Goal: Task Accomplishment & Management: Complete application form

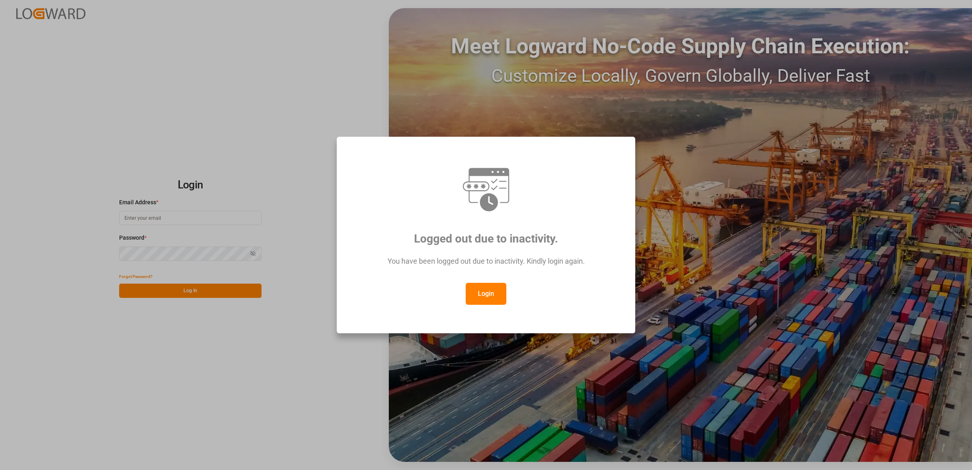
click at [480, 296] on button "Login" at bounding box center [485, 294] width 41 height 22
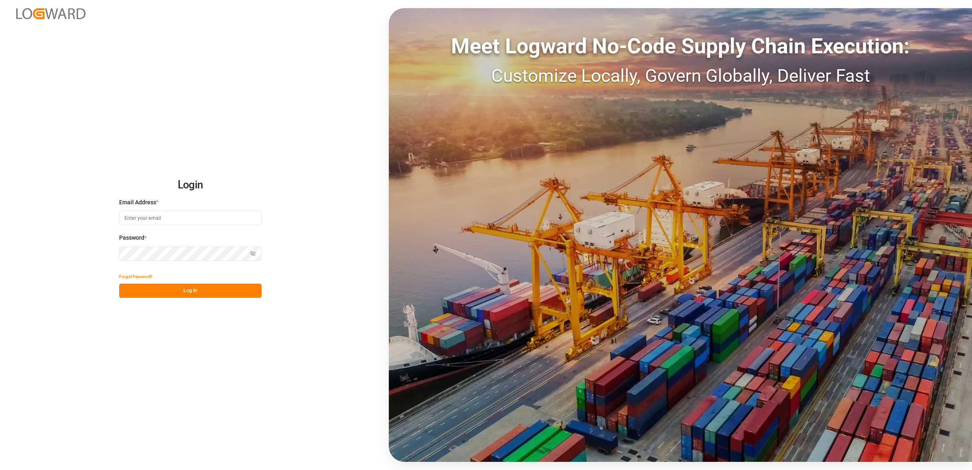
click at [140, 220] on input at bounding box center [190, 218] width 142 height 14
type input "jennifer.shi@jamindustries.com"
click at [180, 294] on button "Log In" at bounding box center [190, 290] width 142 height 14
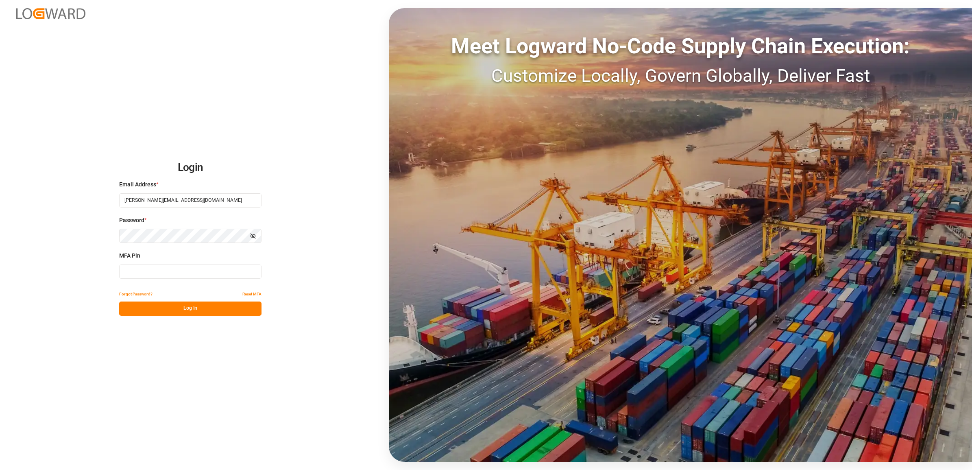
click at [138, 271] on input at bounding box center [190, 271] width 142 height 14
type input "970208"
click at [175, 303] on button "Log In" at bounding box center [190, 308] width 142 height 14
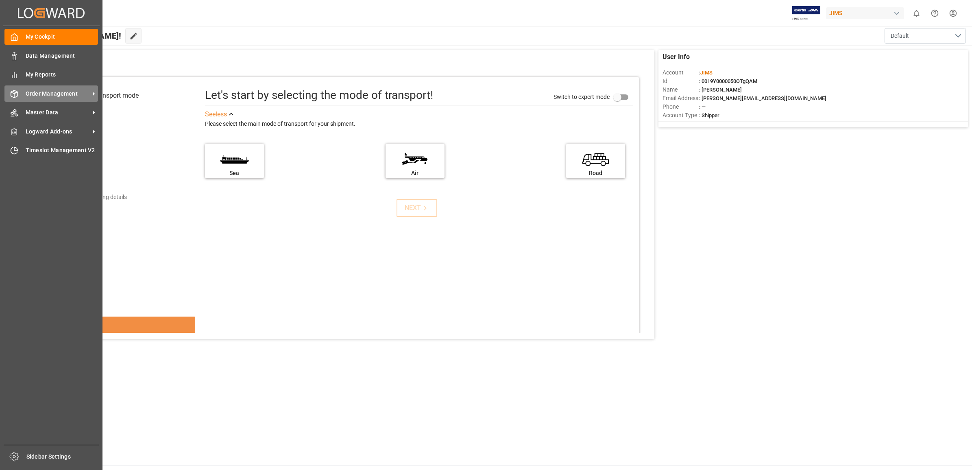
click at [76, 90] on span "Order Management" at bounding box center [58, 93] width 64 height 9
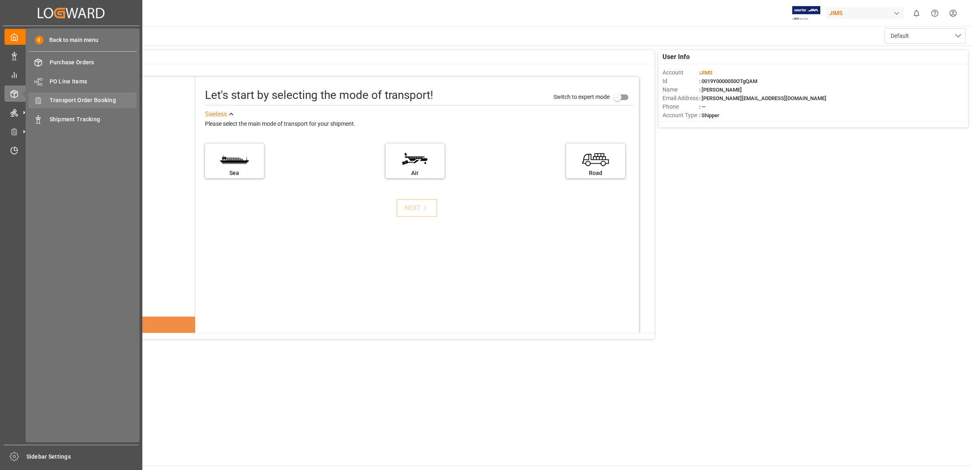
click at [98, 99] on span "Transport Order Booking" at bounding box center [93, 100] width 87 height 9
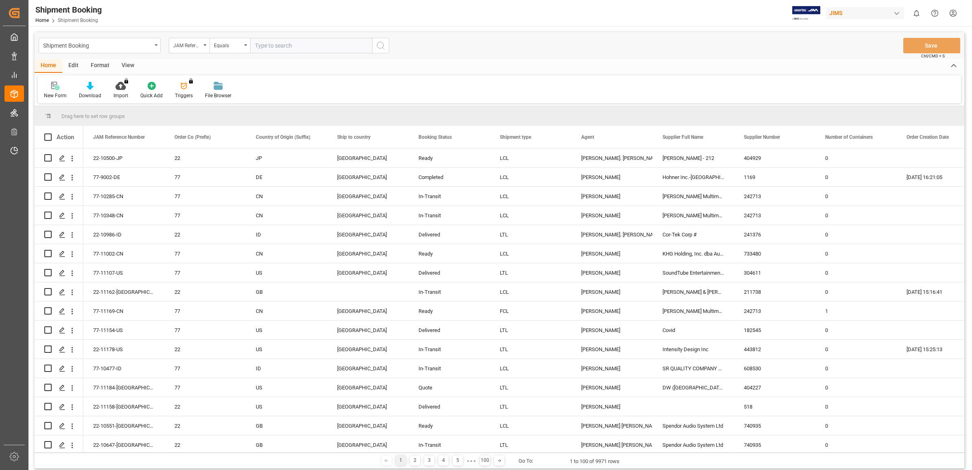
click at [54, 88] on icon at bounding box center [55, 86] width 8 height 8
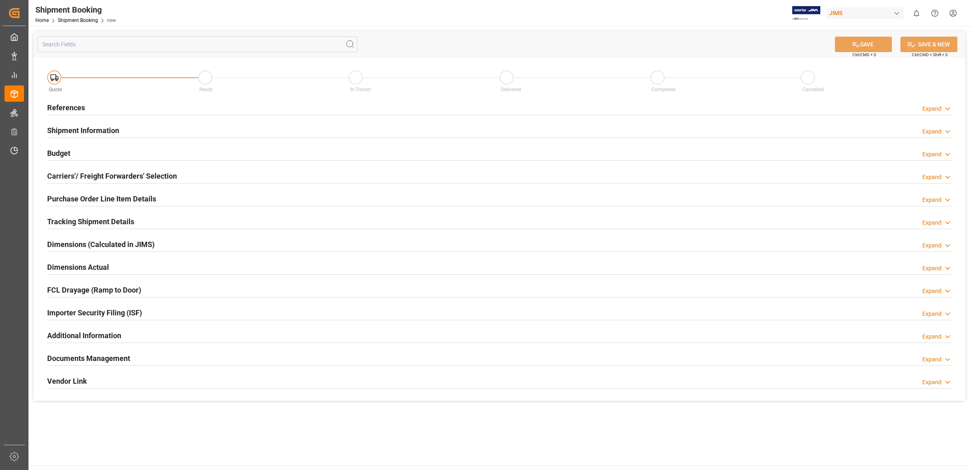
click at [76, 108] on h2 "References" at bounding box center [66, 107] width 38 height 11
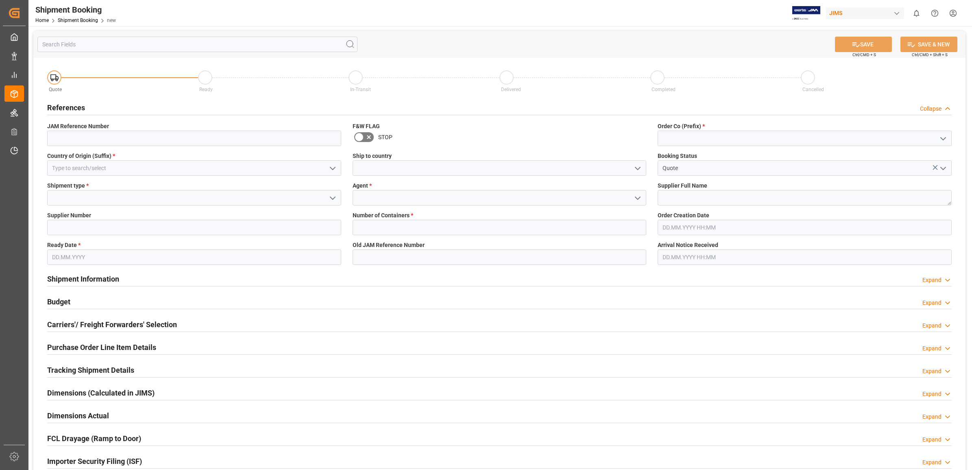
click at [938, 137] on icon "open menu" at bounding box center [943, 139] width 10 height 10
click at [711, 173] on div "77" at bounding box center [804, 174] width 293 height 18
type input "77"
click at [359, 196] on input at bounding box center [499, 197] width 294 height 15
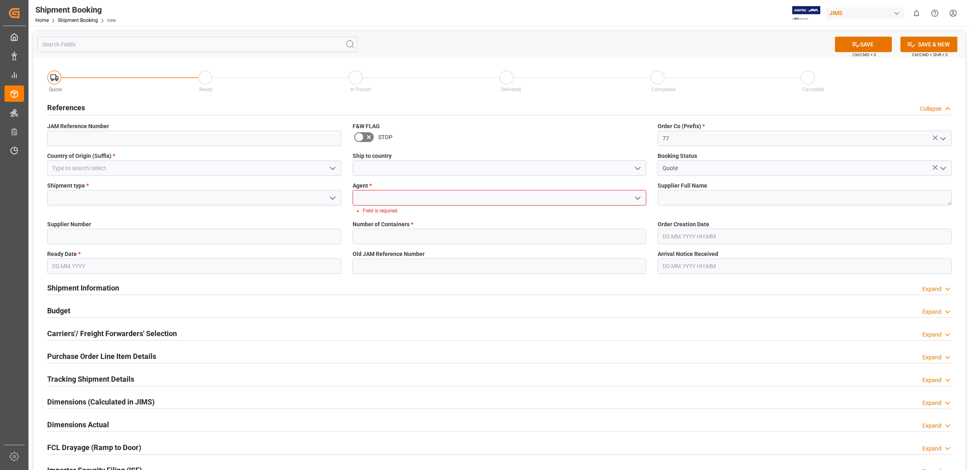
click at [640, 196] on icon "open menu" at bounding box center [638, 198] width 10 height 10
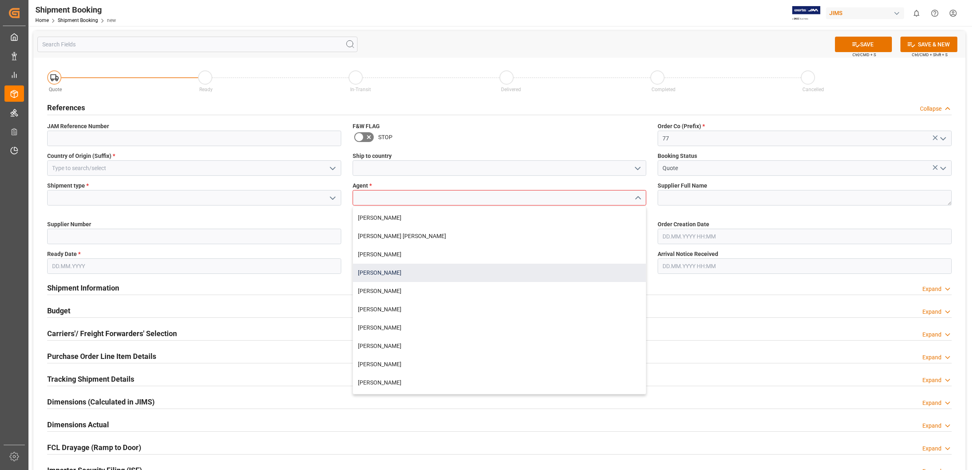
scroll to position [51, 0]
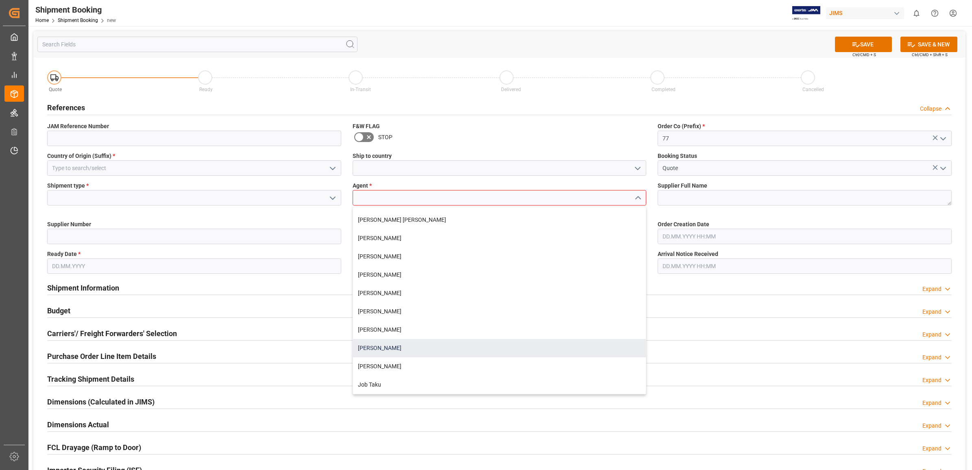
click at [399, 346] on div "[PERSON_NAME]" at bounding box center [499, 348] width 293 height 18
type input "[PERSON_NAME]"
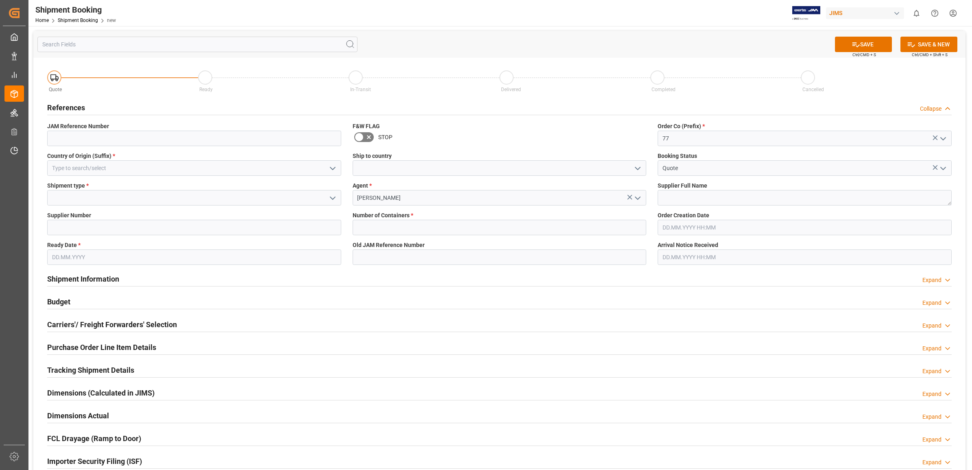
click at [637, 167] on polyline "open menu" at bounding box center [637, 168] width 5 height 2
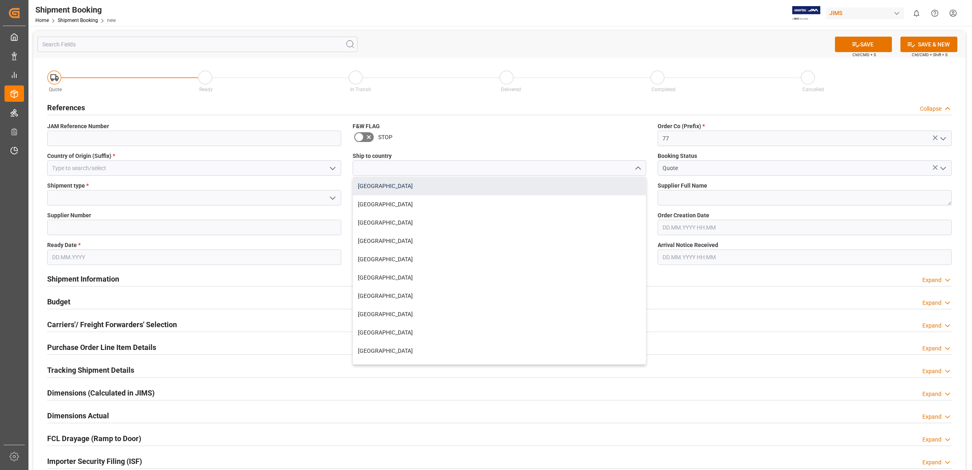
click at [376, 184] on div "[GEOGRAPHIC_DATA]" at bounding box center [499, 186] width 293 height 18
type input "[GEOGRAPHIC_DATA]"
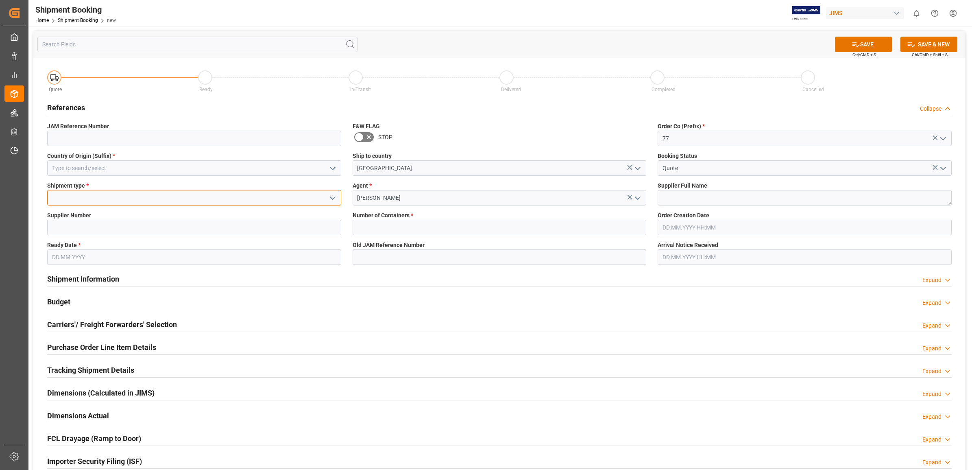
click at [104, 194] on input at bounding box center [194, 197] width 294 height 15
click at [334, 198] on icon "open menu" at bounding box center [333, 198] width 10 height 10
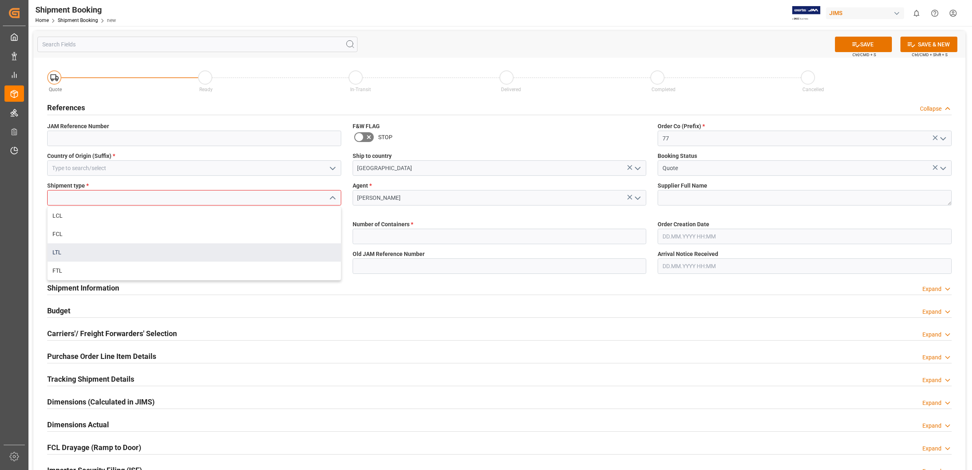
click at [78, 253] on div "LTL" at bounding box center [194, 252] width 293 height 18
type input "LTL"
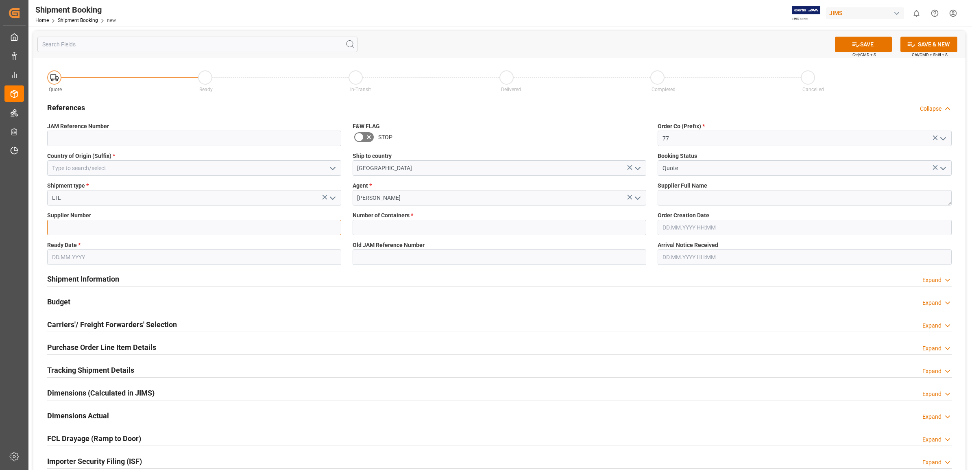
click at [130, 228] on input at bounding box center [194, 227] width 294 height 15
type input "1129"
click at [446, 272] on div "Shipment Information Expand" at bounding box center [499, 277] width 904 height 15
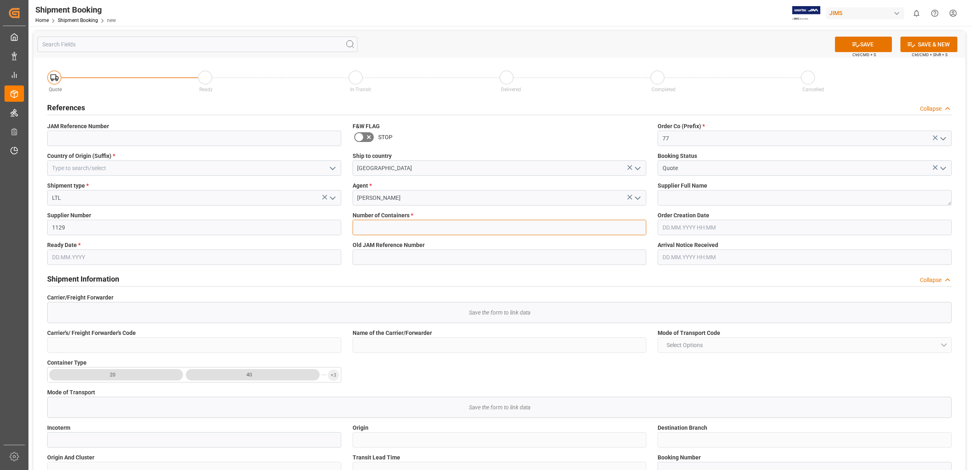
click at [487, 225] on input "text" at bounding box center [499, 227] width 294 height 15
type input "0"
type input "FR"
type input "16.09.2025"
click at [552, 290] on div "Carrier/Freight Forwarder   Save the form to link data" at bounding box center [498, 307] width 915 height 35
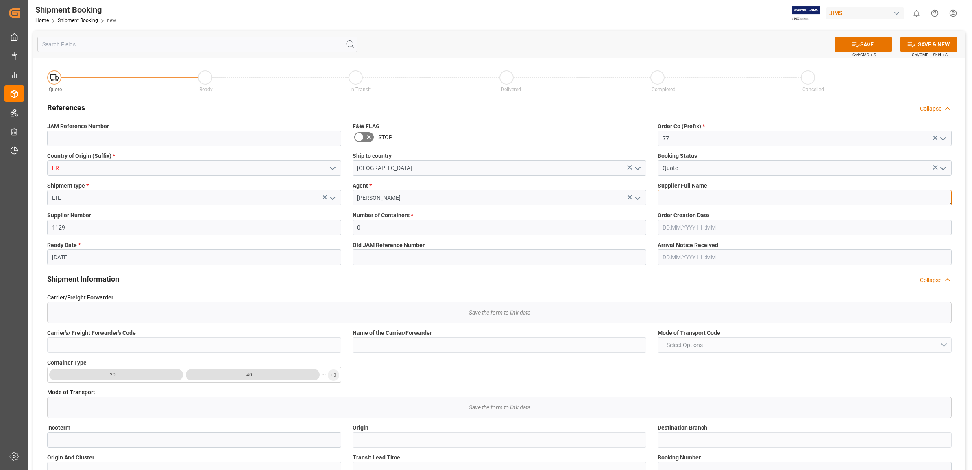
click at [683, 200] on textarea at bounding box center [804, 197] width 294 height 15
click at [328, 168] on icon "open menu" at bounding box center [333, 168] width 10 height 10
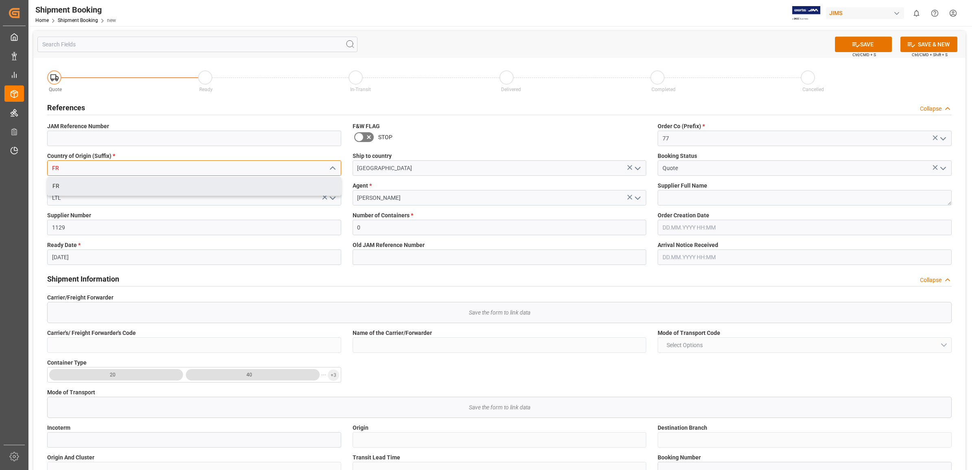
click at [80, 171] on input "FR" at bounding box center [194, 167] width 294 height 15
type input "F"
click at [83, 188] on div "US" at bounding box center [194, 186] width 293 height 18
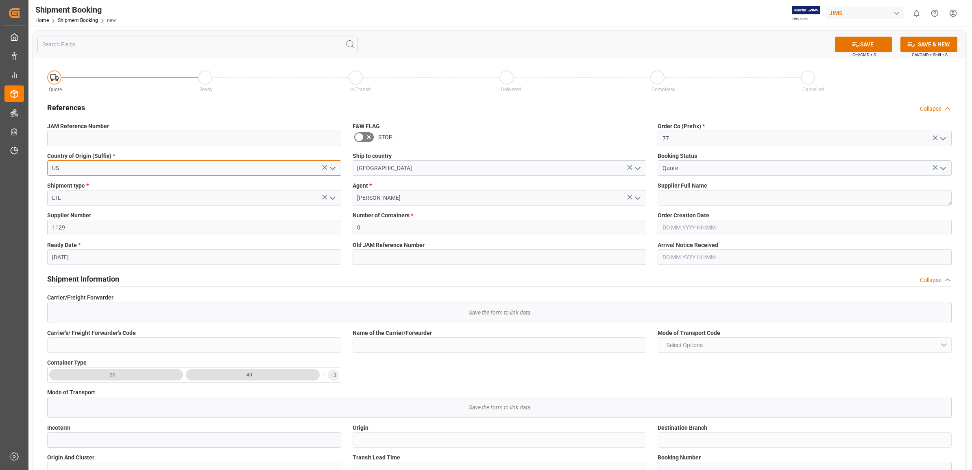
type input "US"
click at [763, 196] on textarea at bounding box center [804, 197] width 294 height 15
type textarea "[PERSON_NAME] PROFESSIONAL"
click at [161, 261] on input "16.09.2025" at bounding box center [194, 256] width 294 height 15
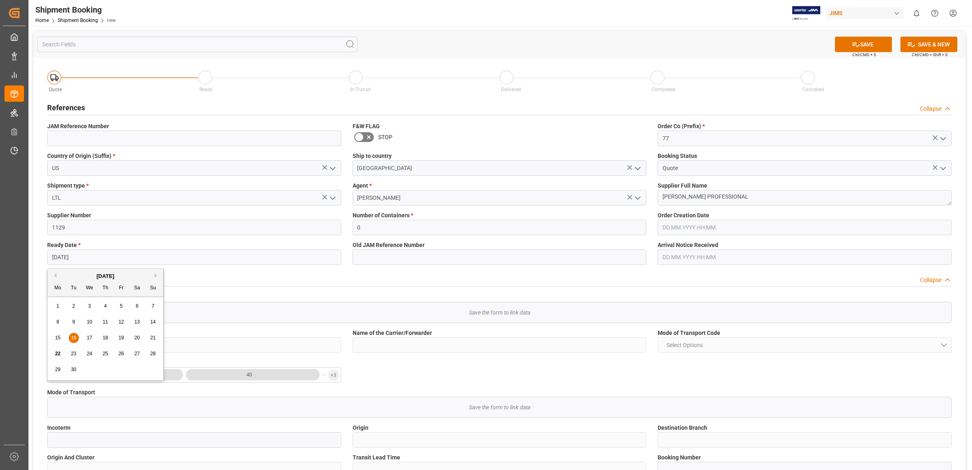
click at [54, 352] on div "22" at bounding box center [58, 354] width 10 height 10
type input "[DATE]"
click at [864, 44] on button "SAVE" at bounding box center [863, 44] width 57 height 15
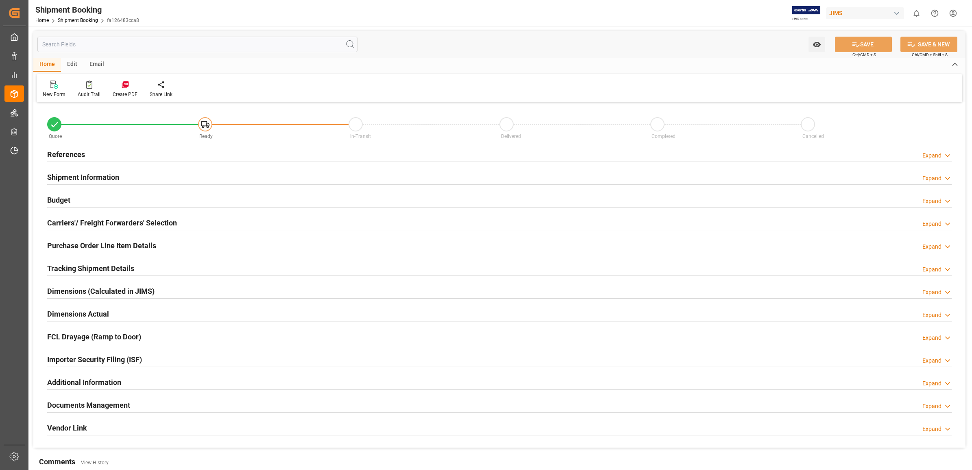
type input "0"
type input "[DATE]"
click at [67, 155] on h2 "References" at bounding box center [66, 154] width 38 height 11
